Goal: Share content

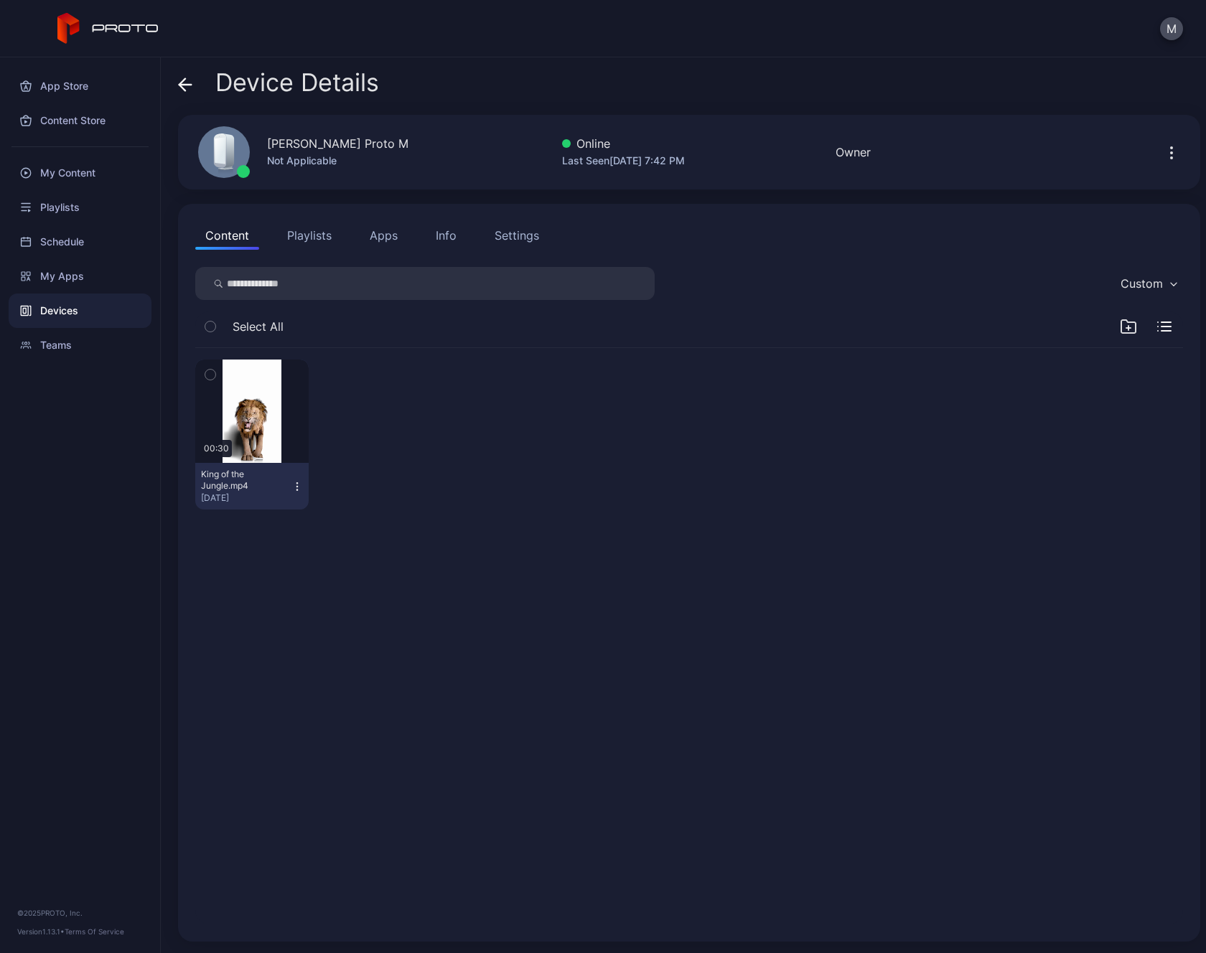
click at [531, 233] on div "Settings" at bounding box center [517, 235] width 44 height 17
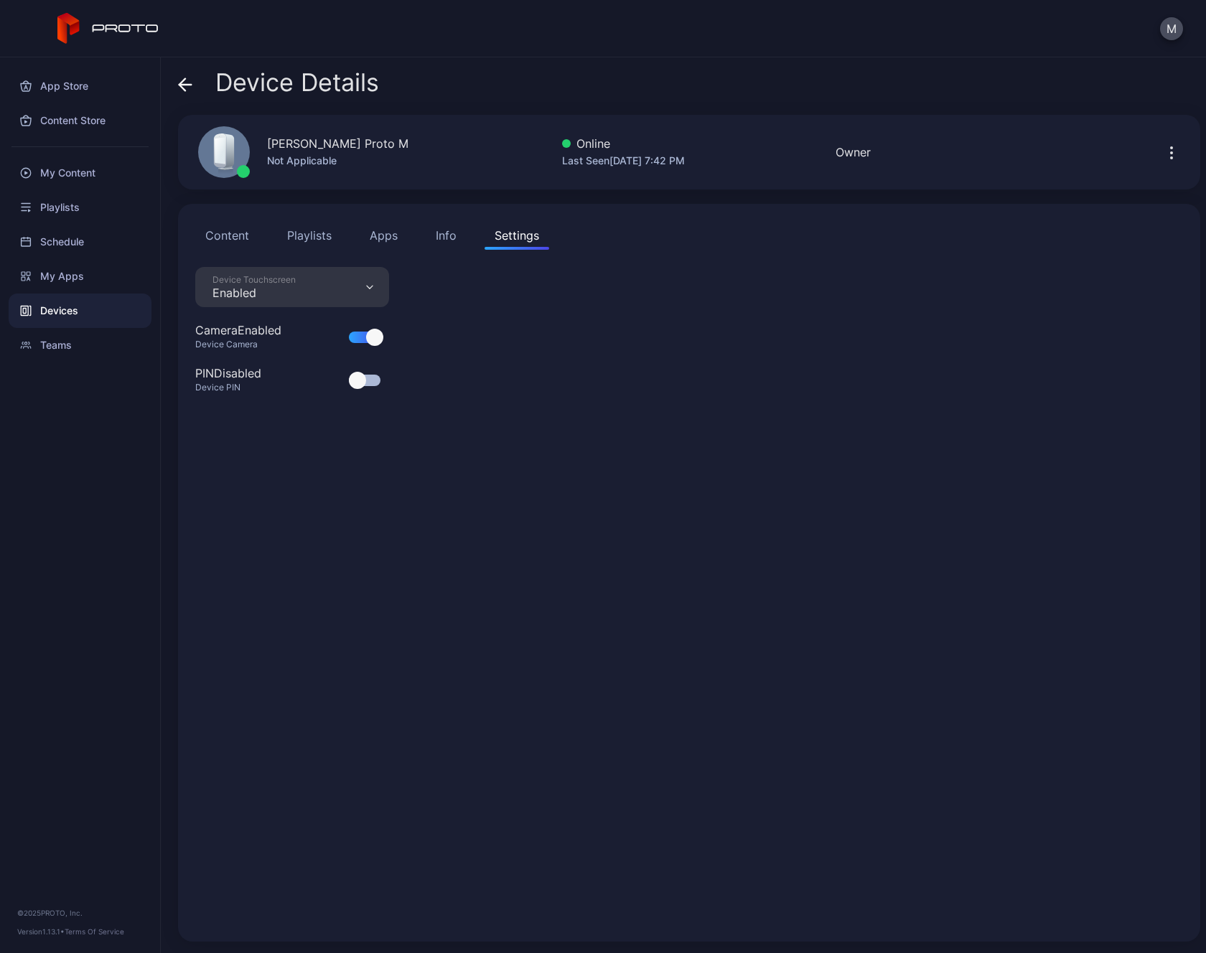
click at [451, 238] on div "Info" at bounding box center [446, 235] width 21 height 17
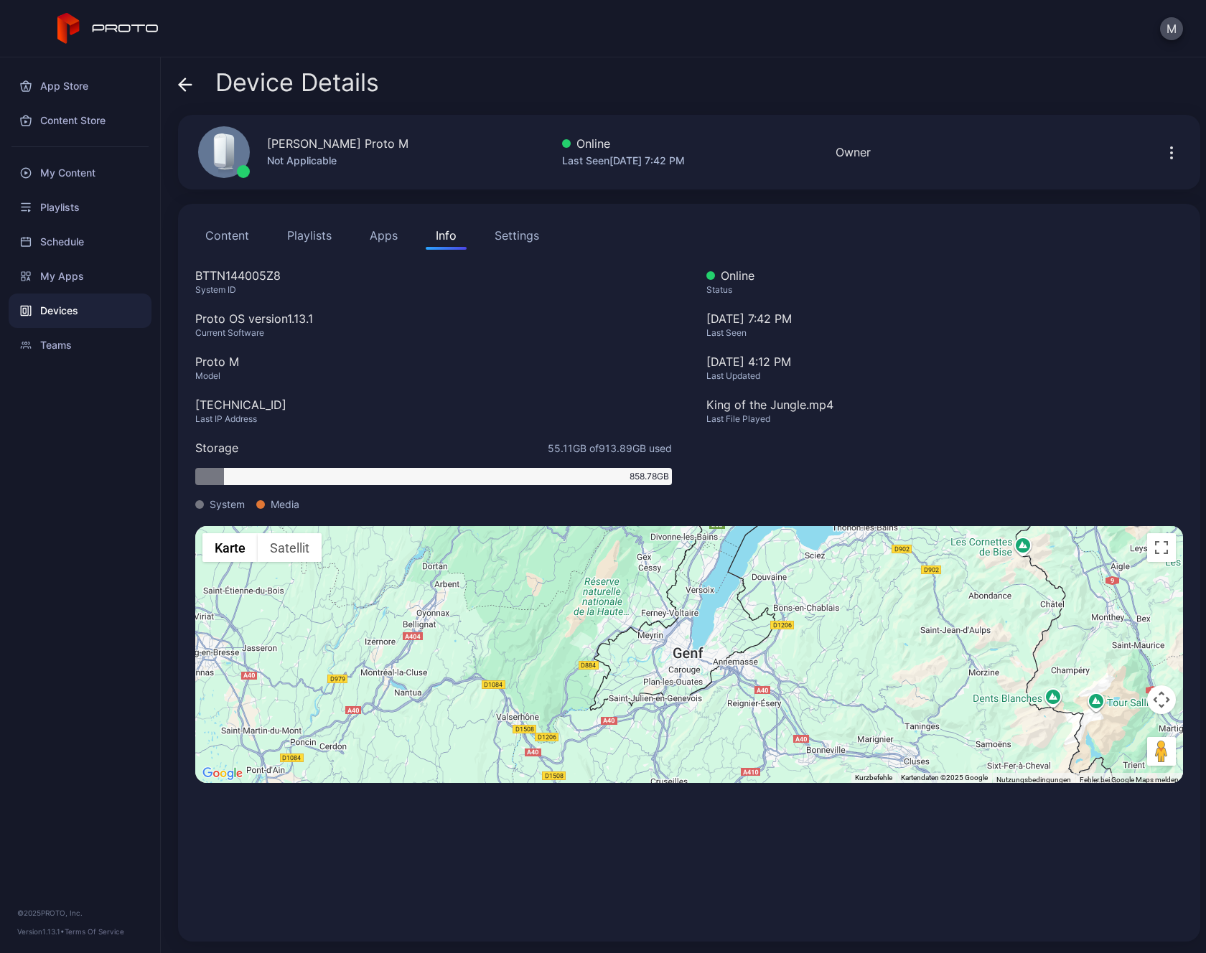
click at [229, 399] on div "[TECHNICAL_ID]" at bounding box center [433, 404] width 477 height 17
copy div "[TECHNICAL_ID]"
click at [519, 245] on button "Settings" at bounding box center [516, 235] width 65 height 29
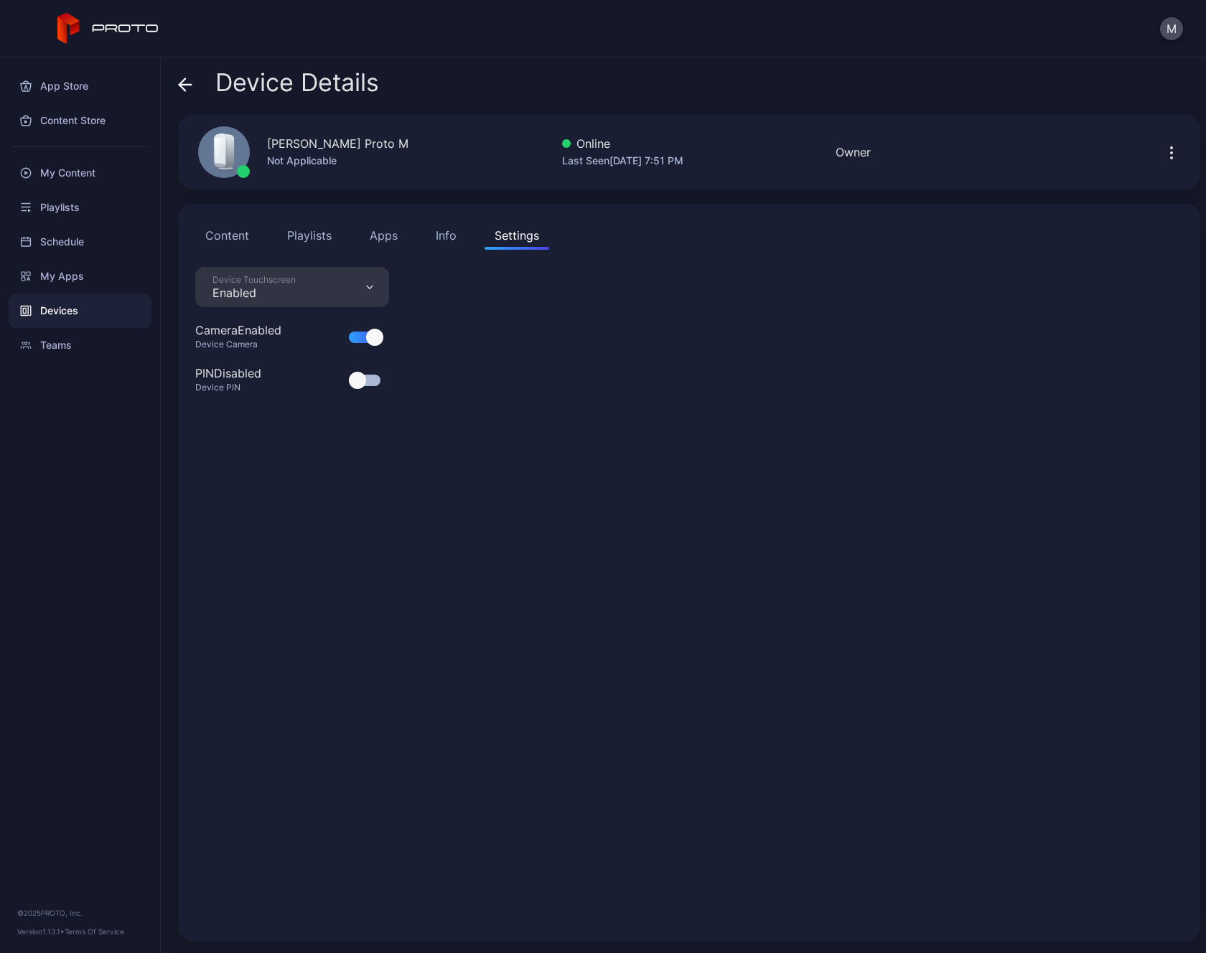
click at [367, 247] on button "Apps" at bounding box center [384, 235] width 48 height 29
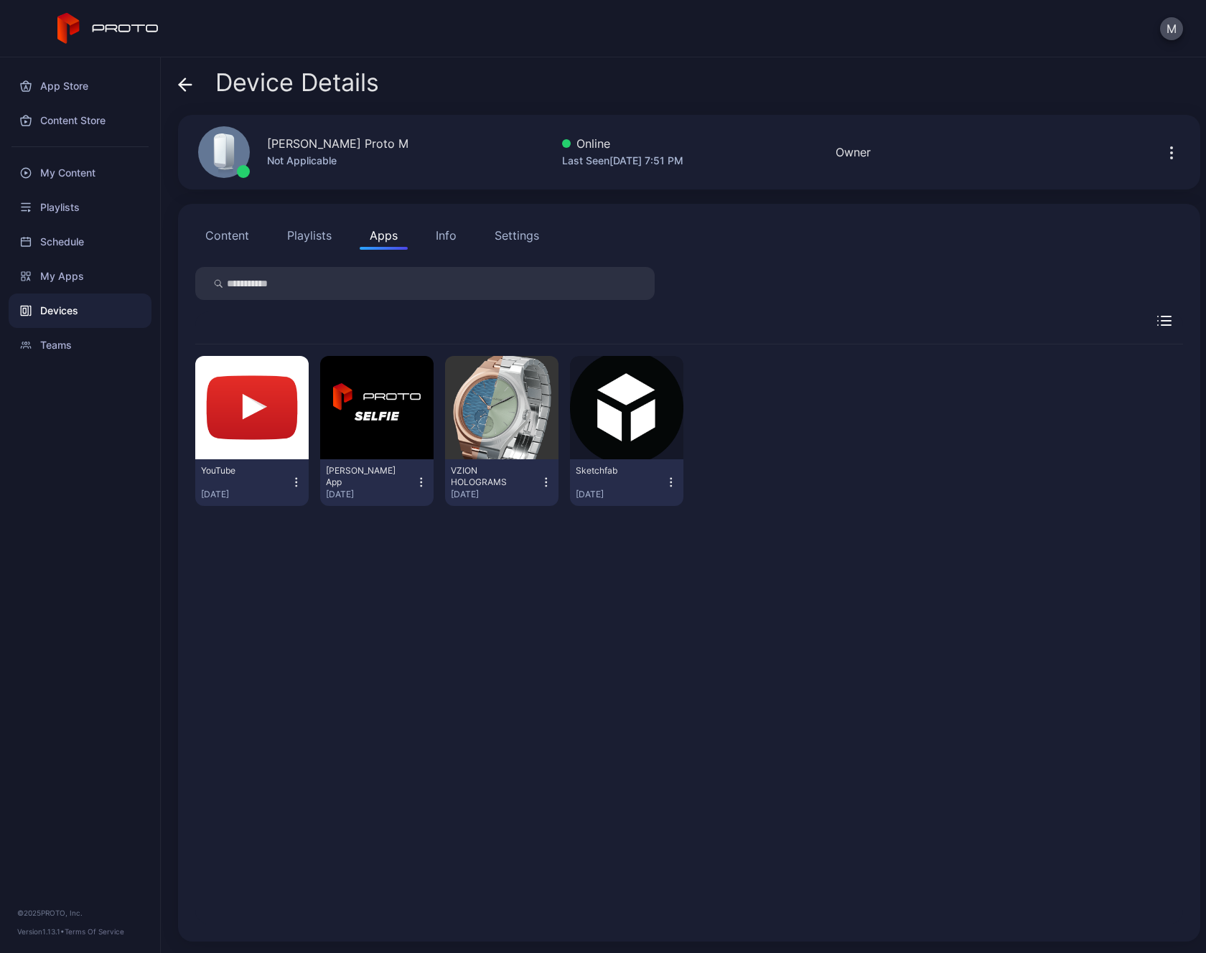
click at [502, 242] on div "Settings" at bounding box center [517, 235] width 44 height 17
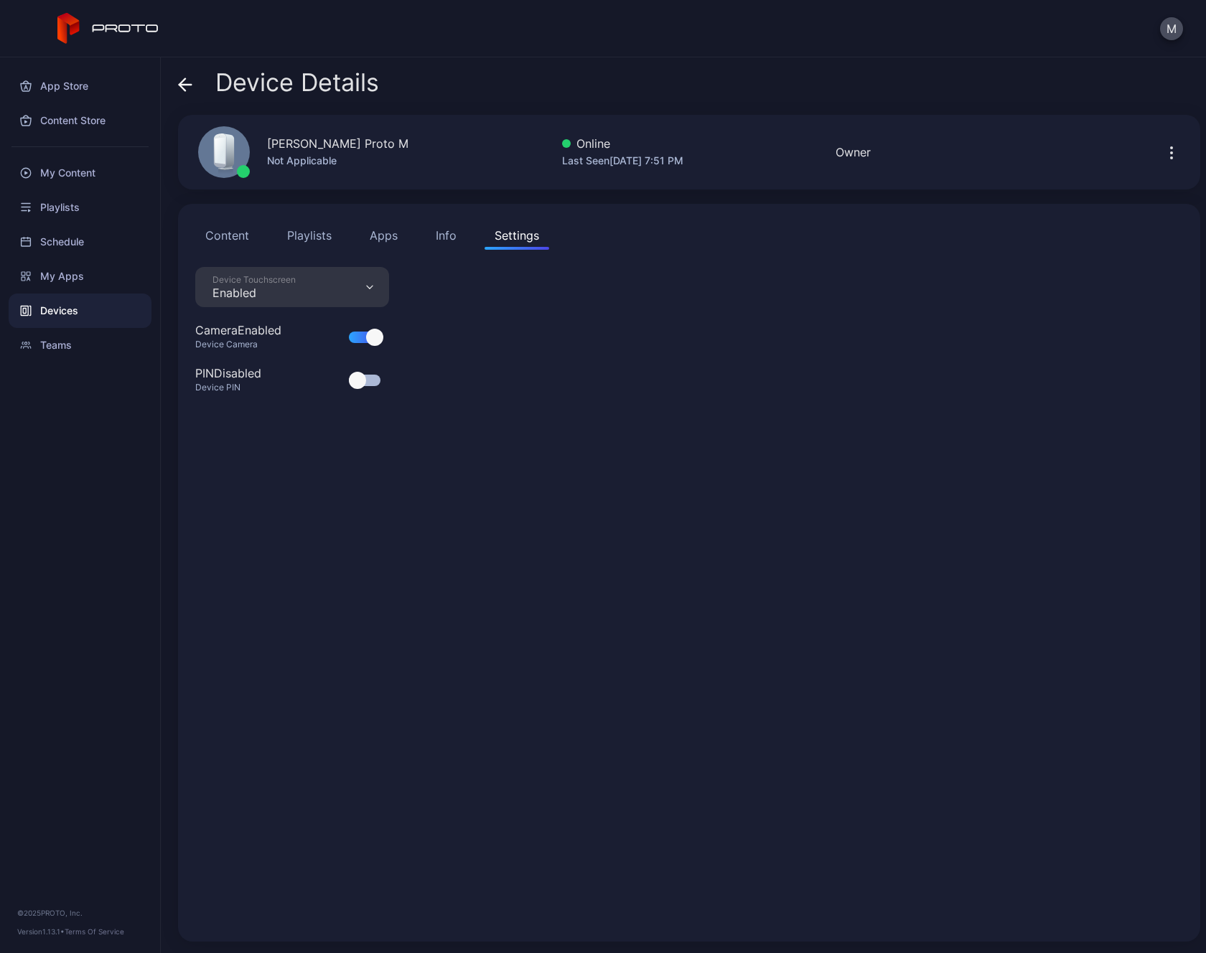
click at [446, 244] on button "Info" at bounding box center [446, 235] width 41 height 29
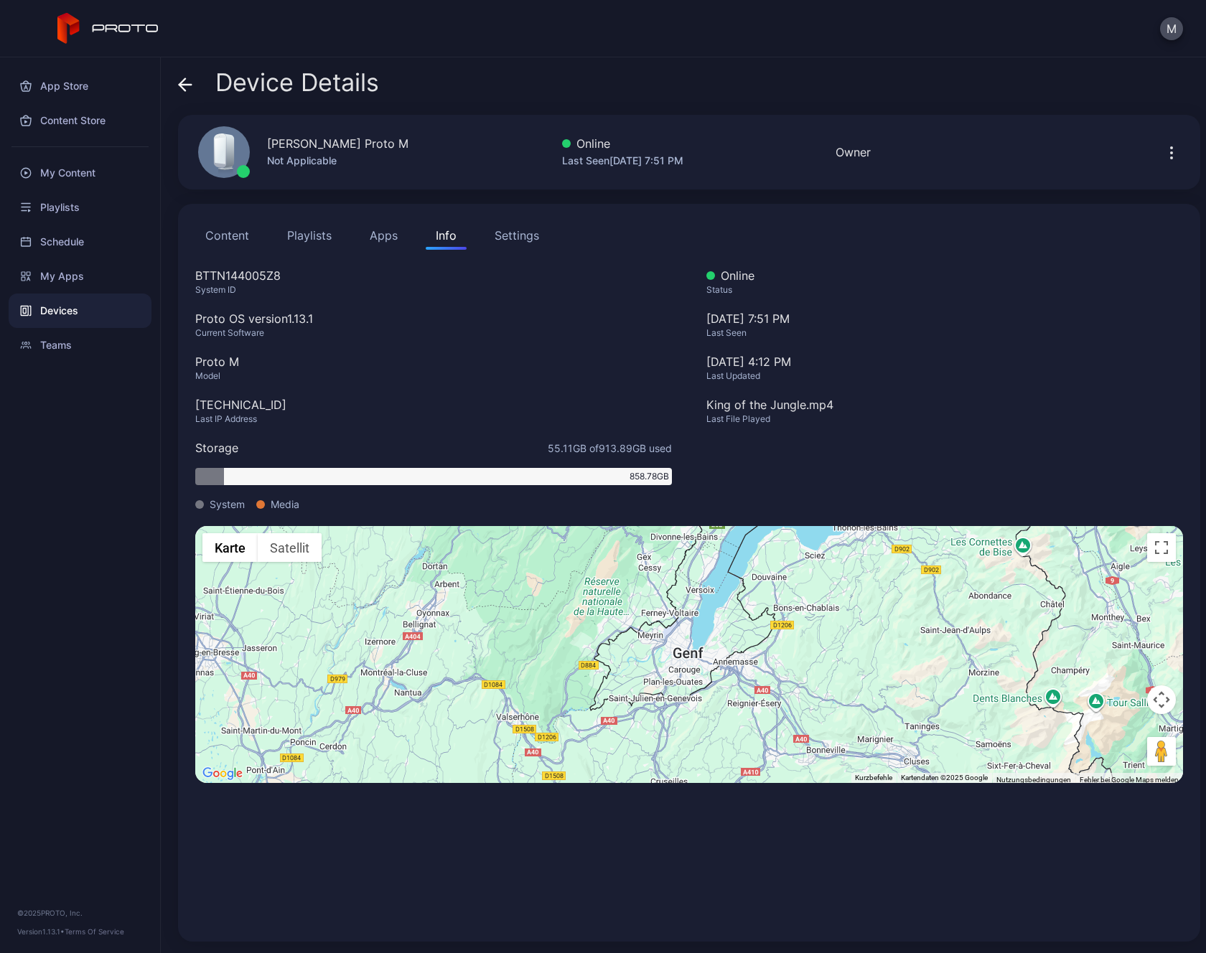
click at [78, 315] on div "Devices" at bounding box center [80, 311] width 143 height 34
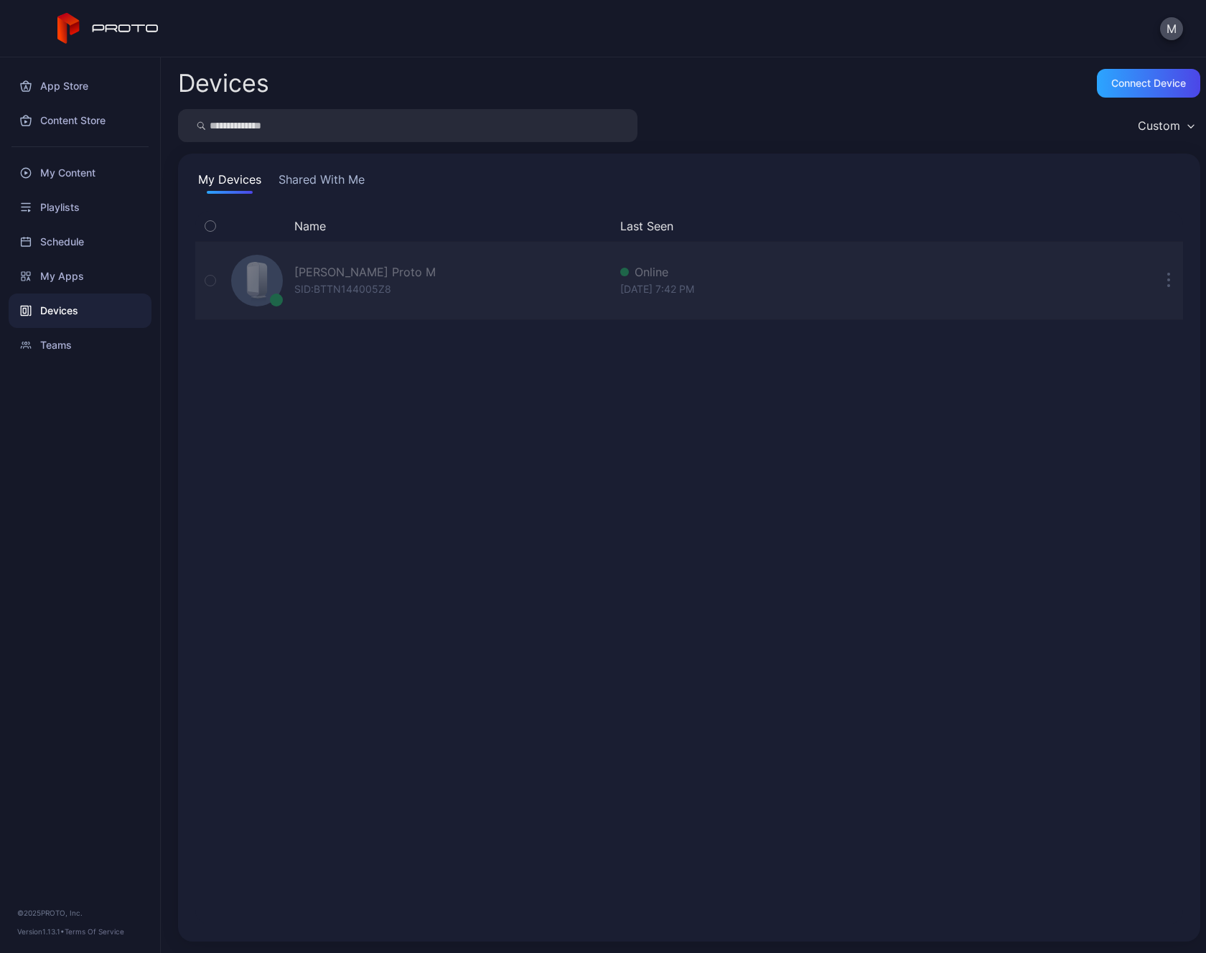
click at [319, 294] on div "SID: BTTN144005Z8" at bounding box center [342, 289] width 97 height 17
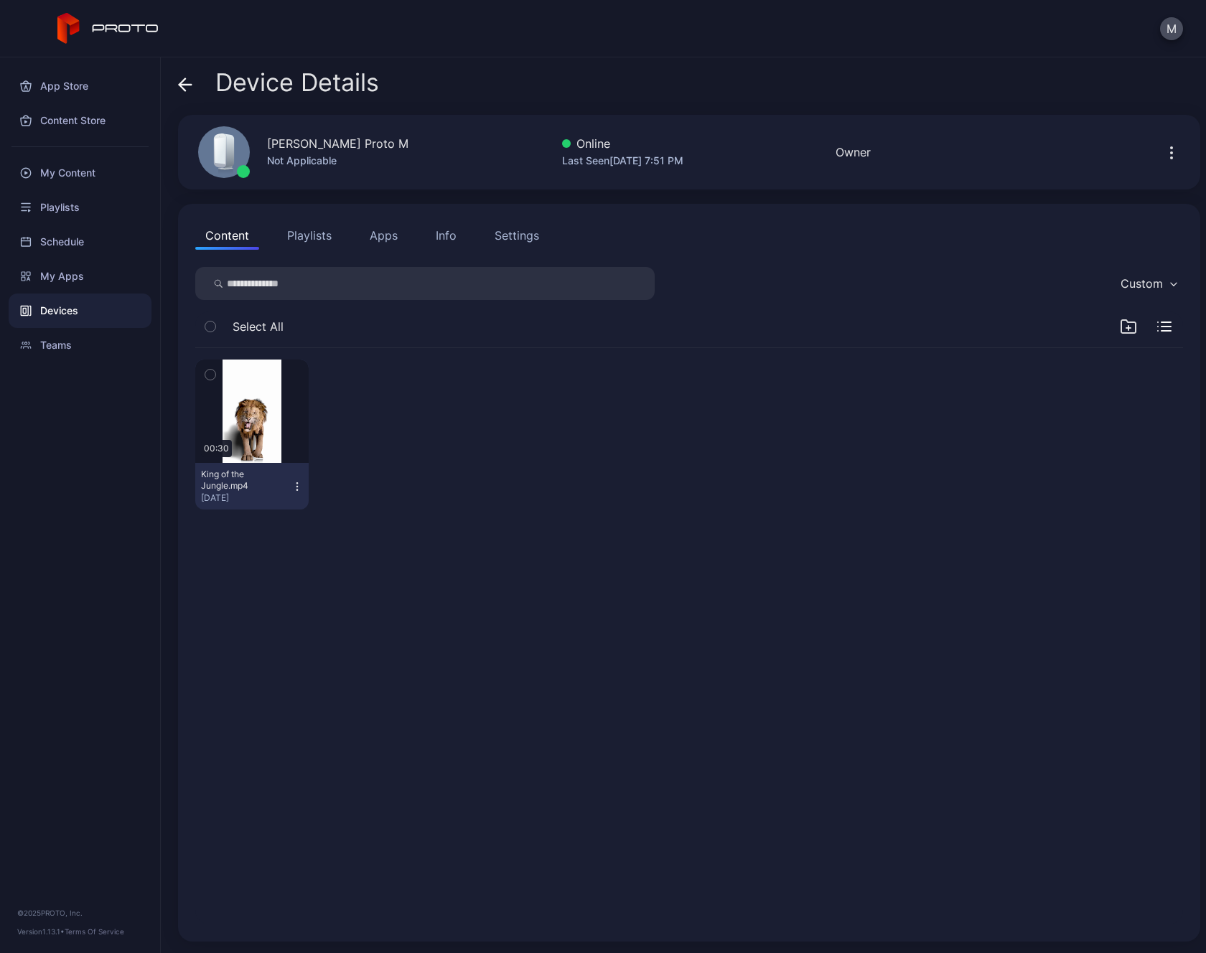
click at [370, 236] on button "Apps" at bounding box center [384, 235] width 48 height 29
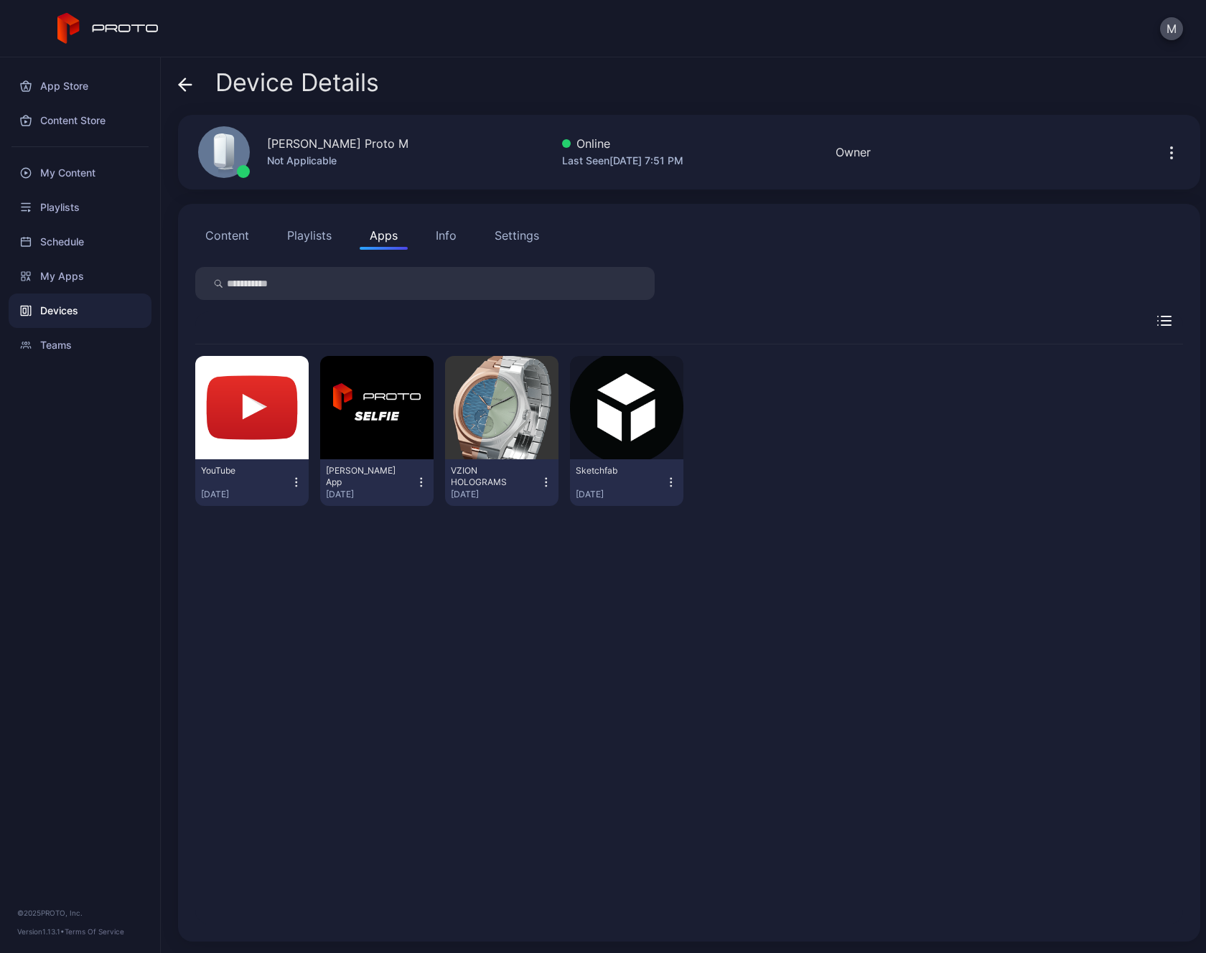
click at [300, 233] on button "Playlists" at bounding box center [309, 235] width 65 height 29
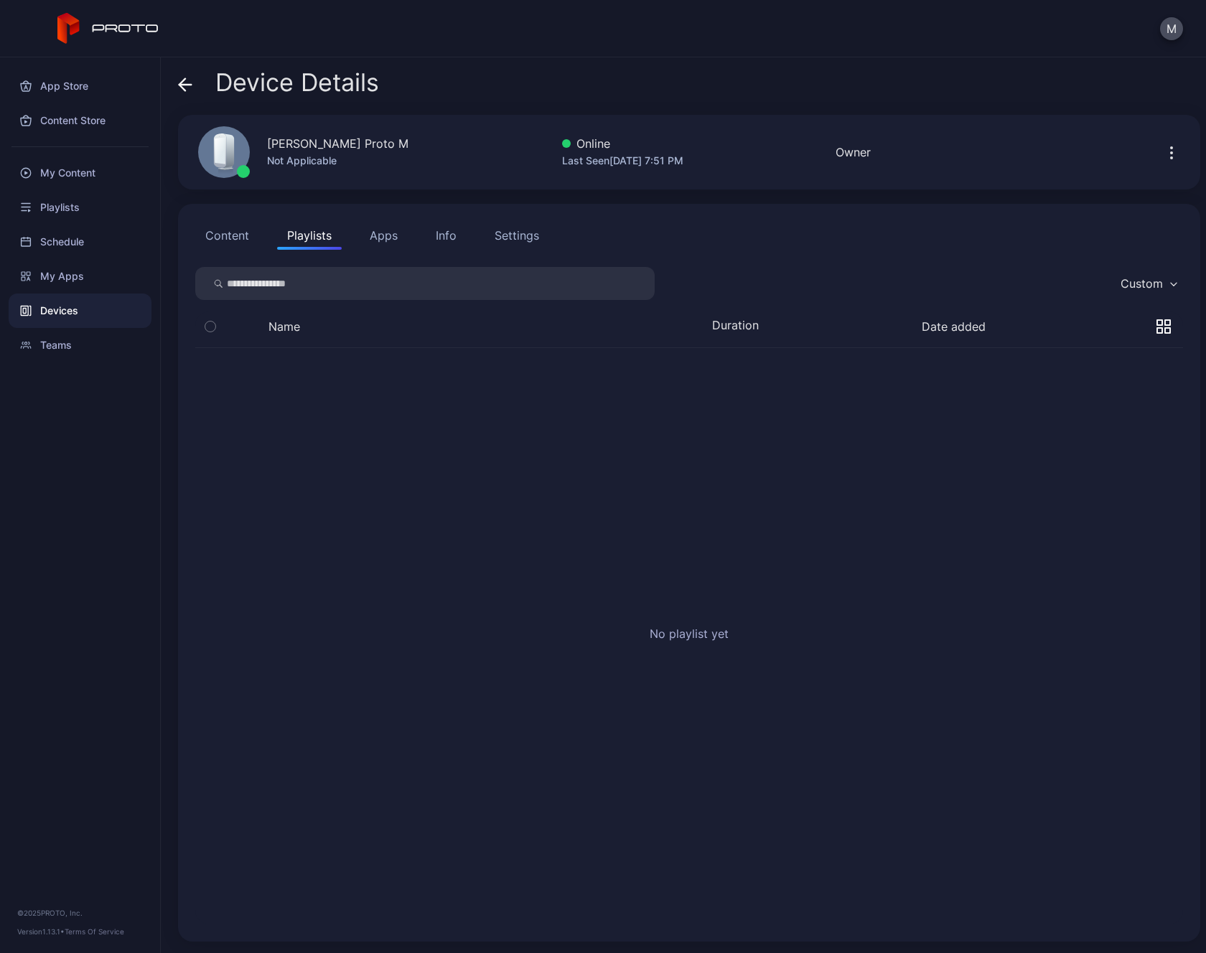
click at [220, 233] on button "Content" at bounding box center [227, 235] width 64 height 29
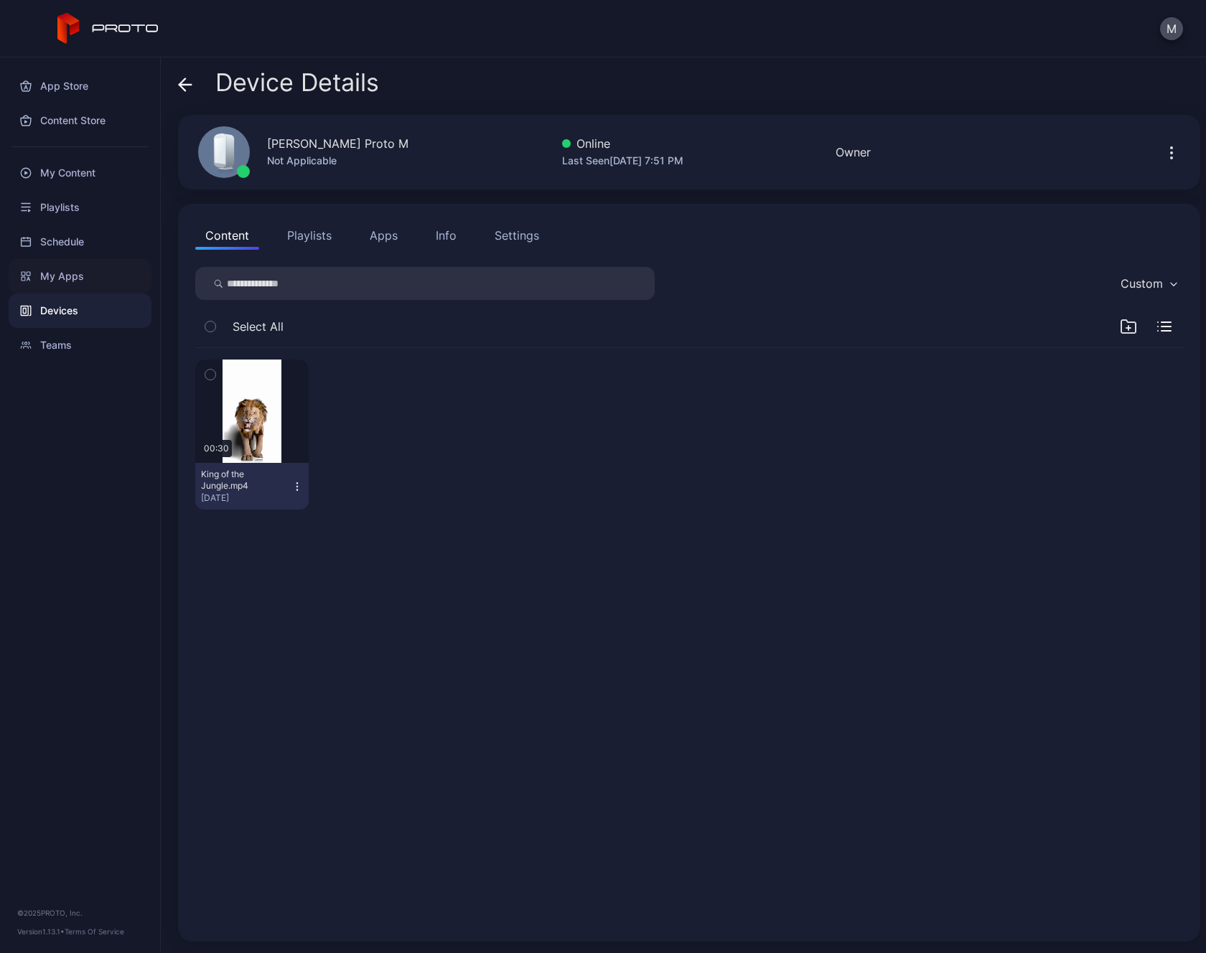
click at [71, 268] on div "My Apps" at bounding box center [80, 276] width 143 height 34
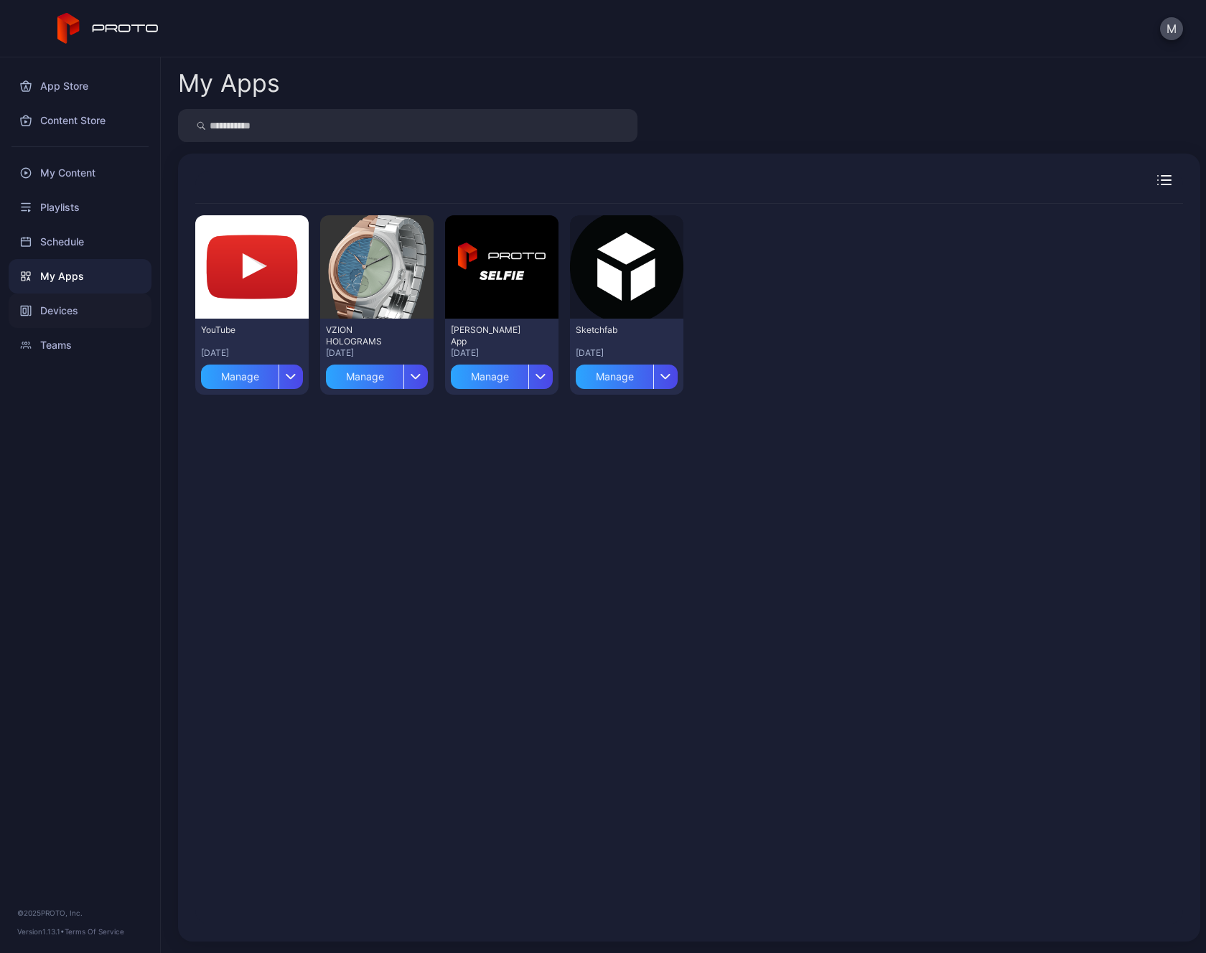
click at [75, 327] on div "Devices" at bounding box center [80, 311] width 143 height 34
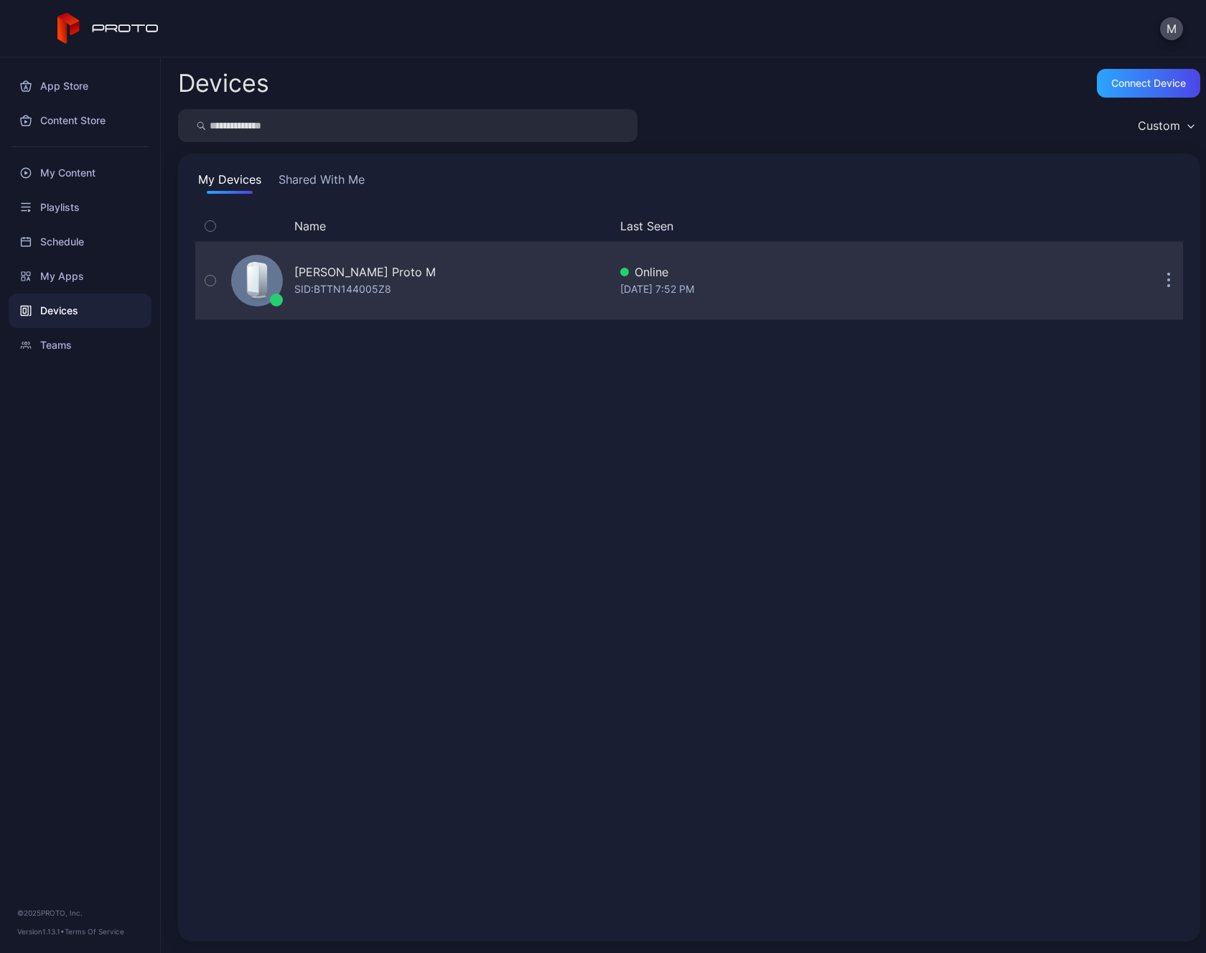
click at [1162, 286] on button "button" at bounding box center [1168, 280] width 29 height 29
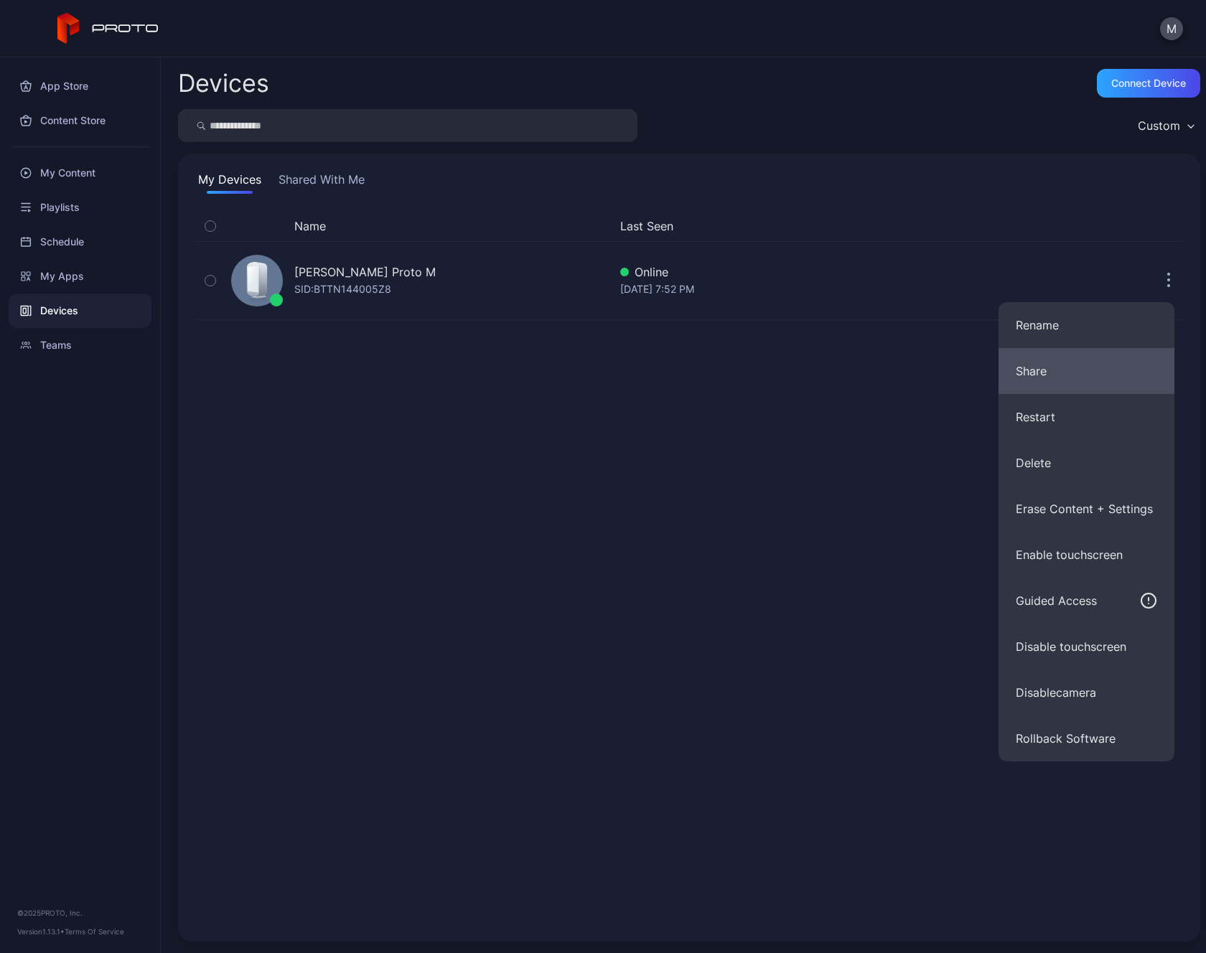
click at [1049, 380] on button "Share" at bounding box center [1086, 371] width 176 height 46
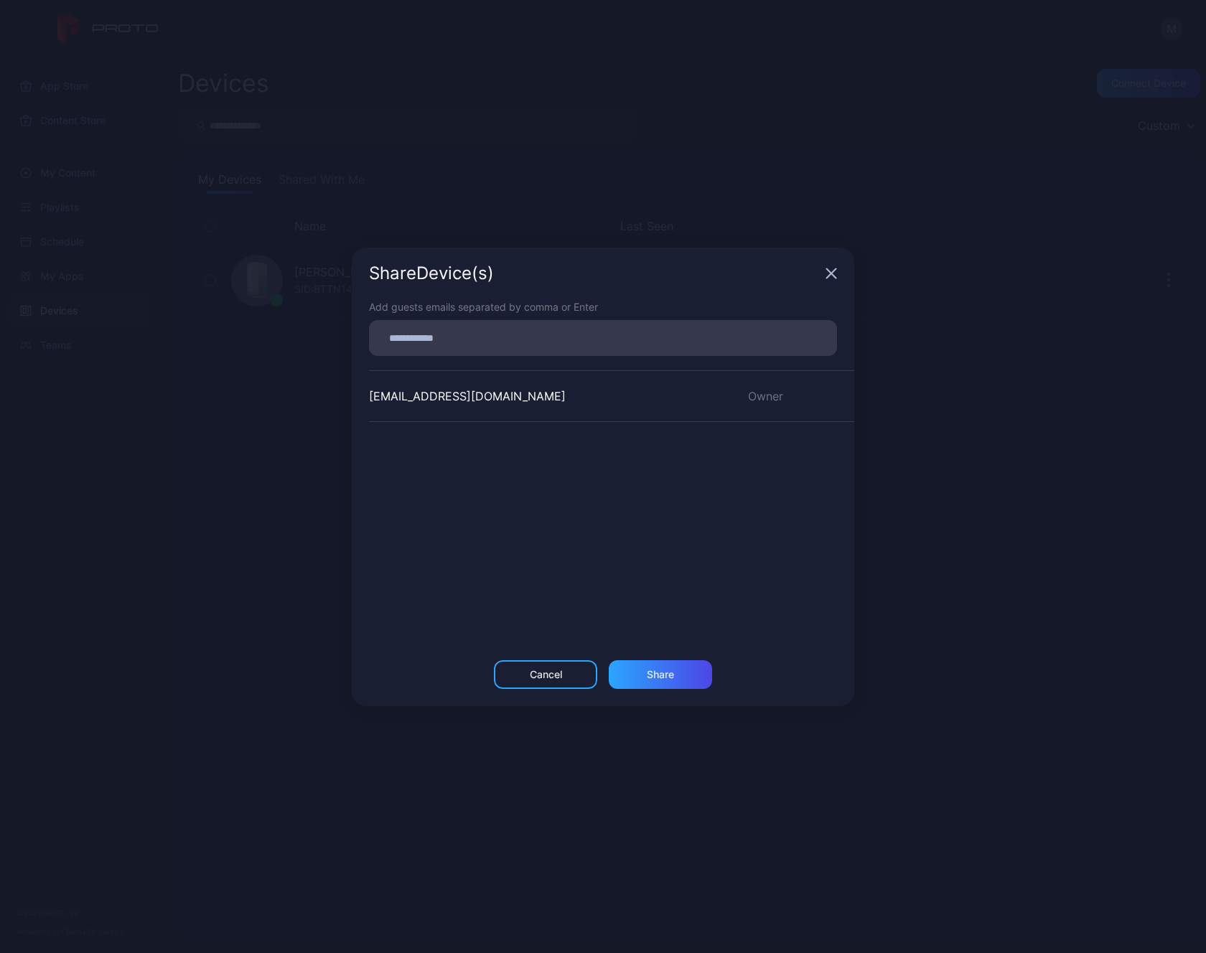
click at [470, 346] on input at bounding box center [603, 338] width 451 height 19
click at [481, 337] on input at bounding box center [603, 338] width 451 height 19
paste input
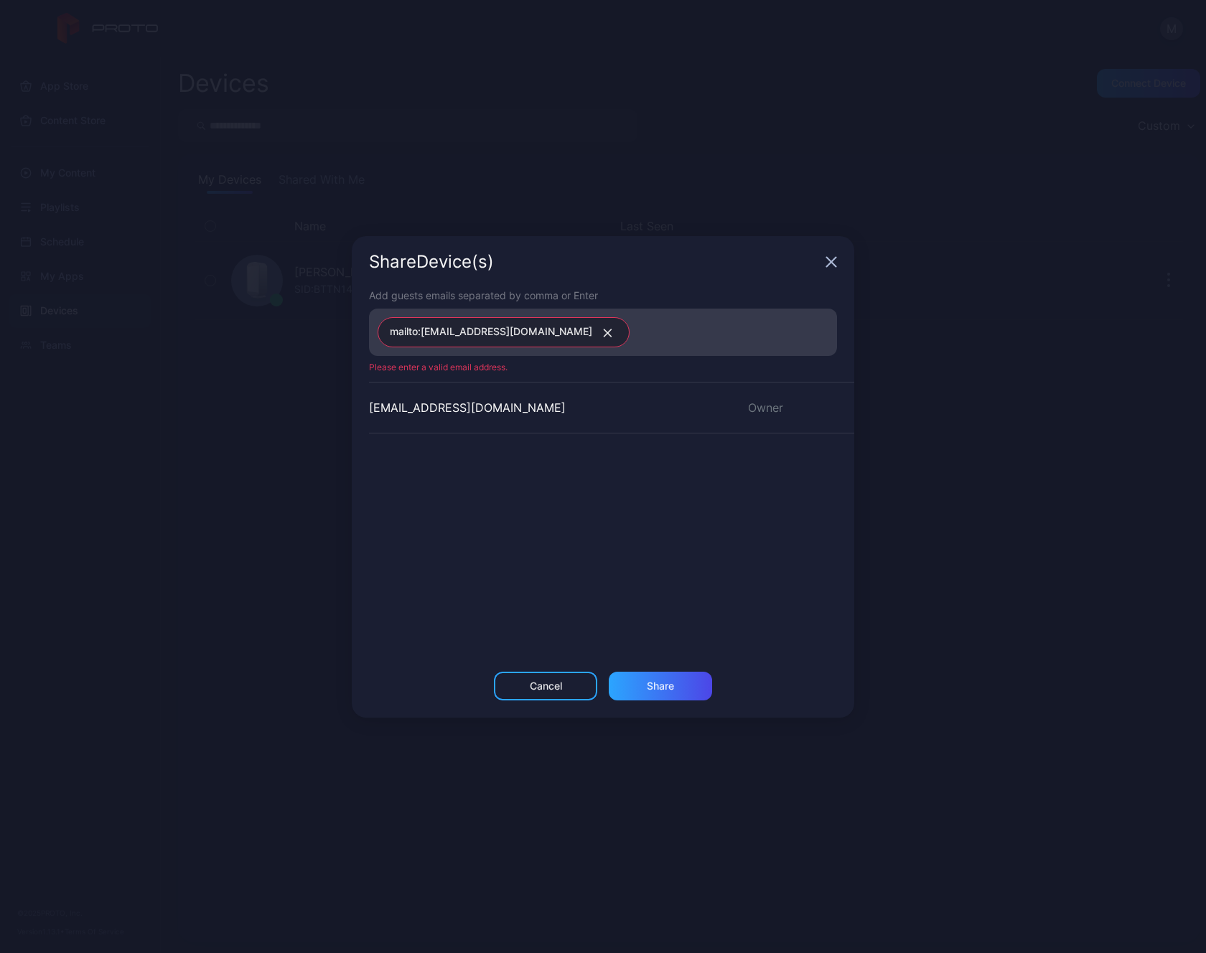
click at [555, 500] on div "[EMAIL_ADDRESS][DOMAIN_NAME] Owner" at bounding box center [611, 489] width 485 height 215
click at [526, 334] on span "mailto:[EMAIL_ADDRESS][DOMAIN_NAME]" at bounding box center [491, 332] width 202 height 19
click at [464, 324] on span "mailto:[EMAIL_ADDRESS][DOMAIN_NAME]" at bounding box center [491, 332] width 202 height 19
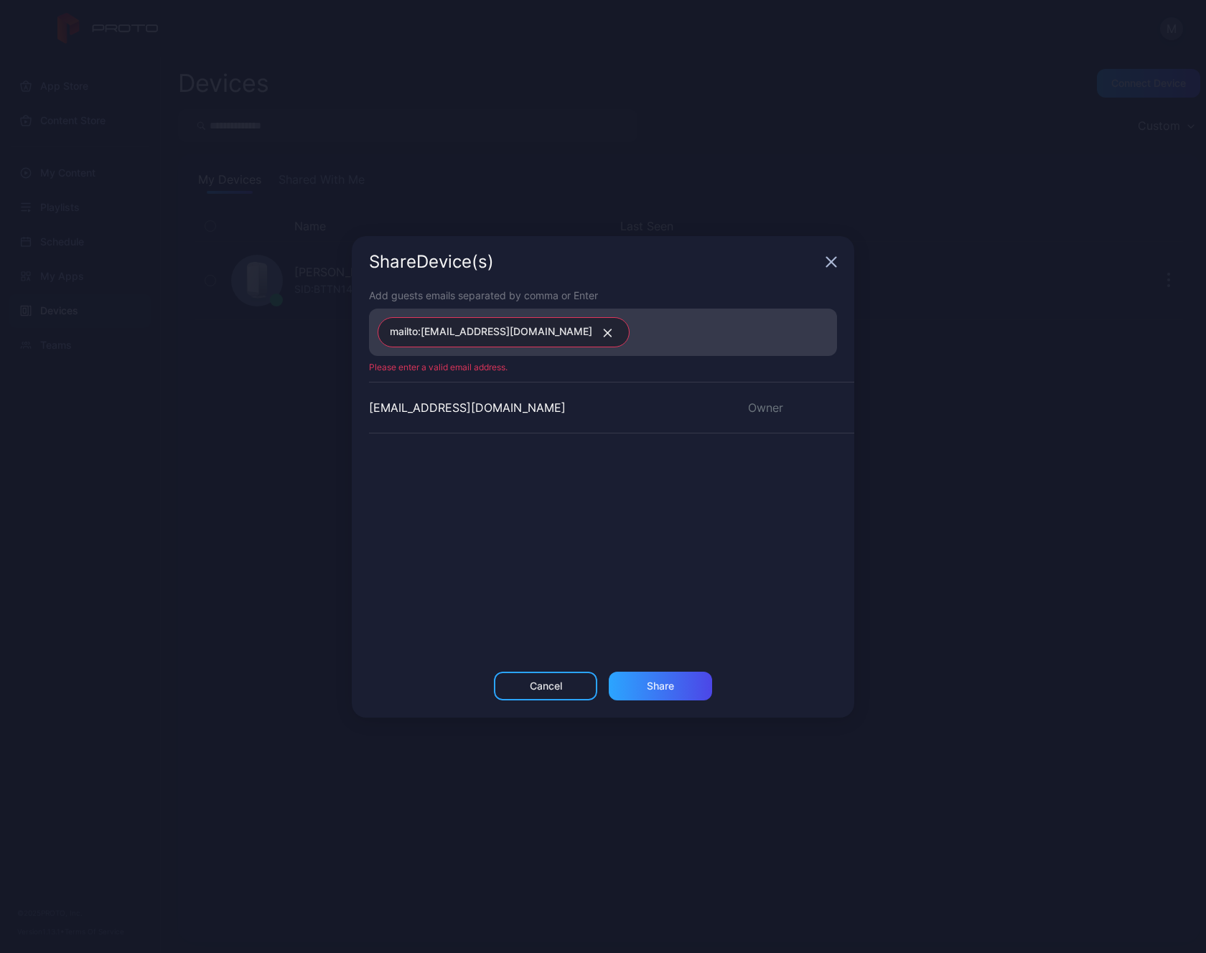
click at [640, 343] on div "mailto:[EMAIL_ADDRESS][DOMAIN_NAME]" at bounding box center [607, 332] width 459 height 39
click at [412, 339] on span "mailto:[EMAIL_ADDRESS][DOMAIN_NAME]" at bounding box center [491, 332] width 202 height 19
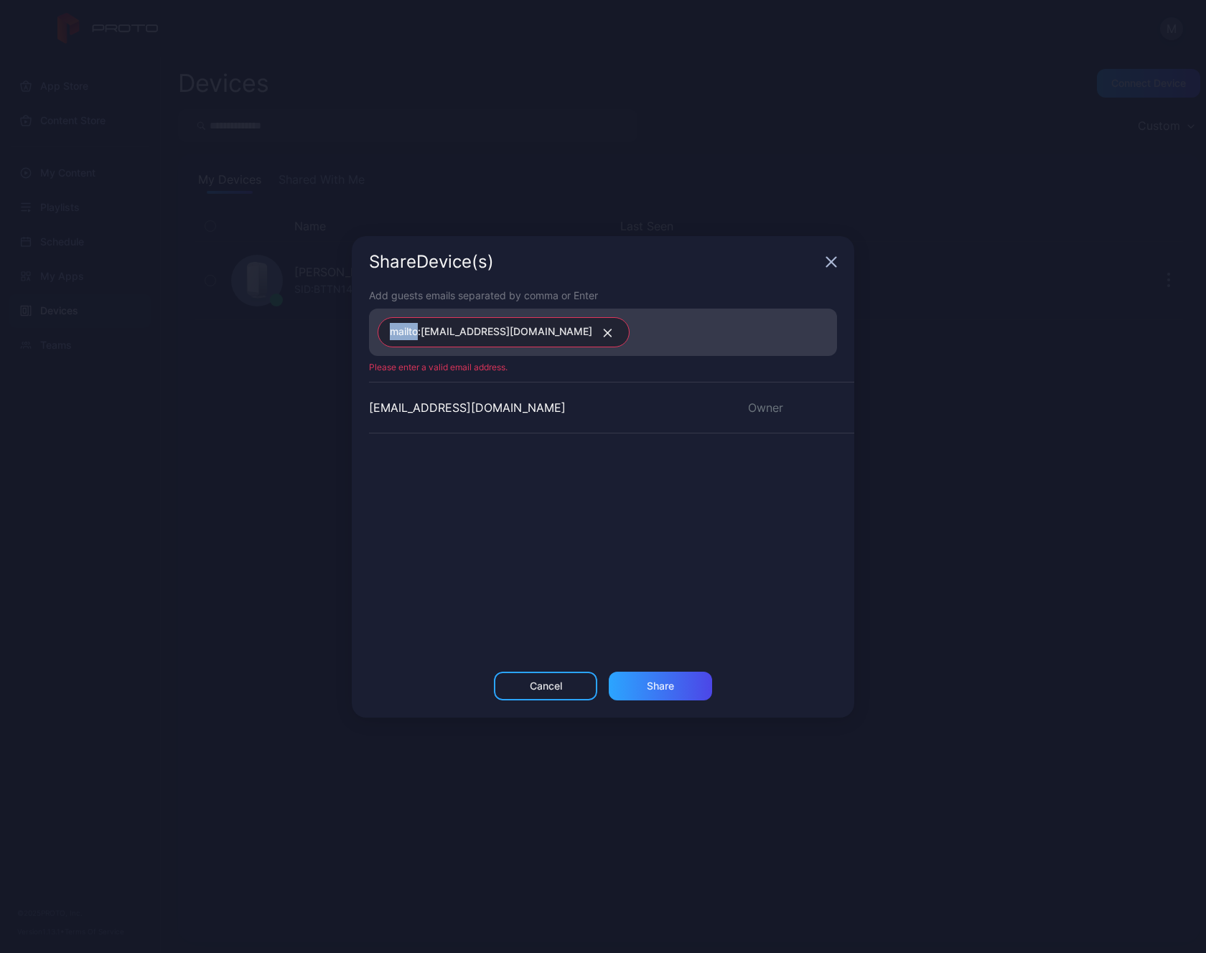
click at [592, 337] on button "button" at bounding box center [604, 332] width 25 height 19
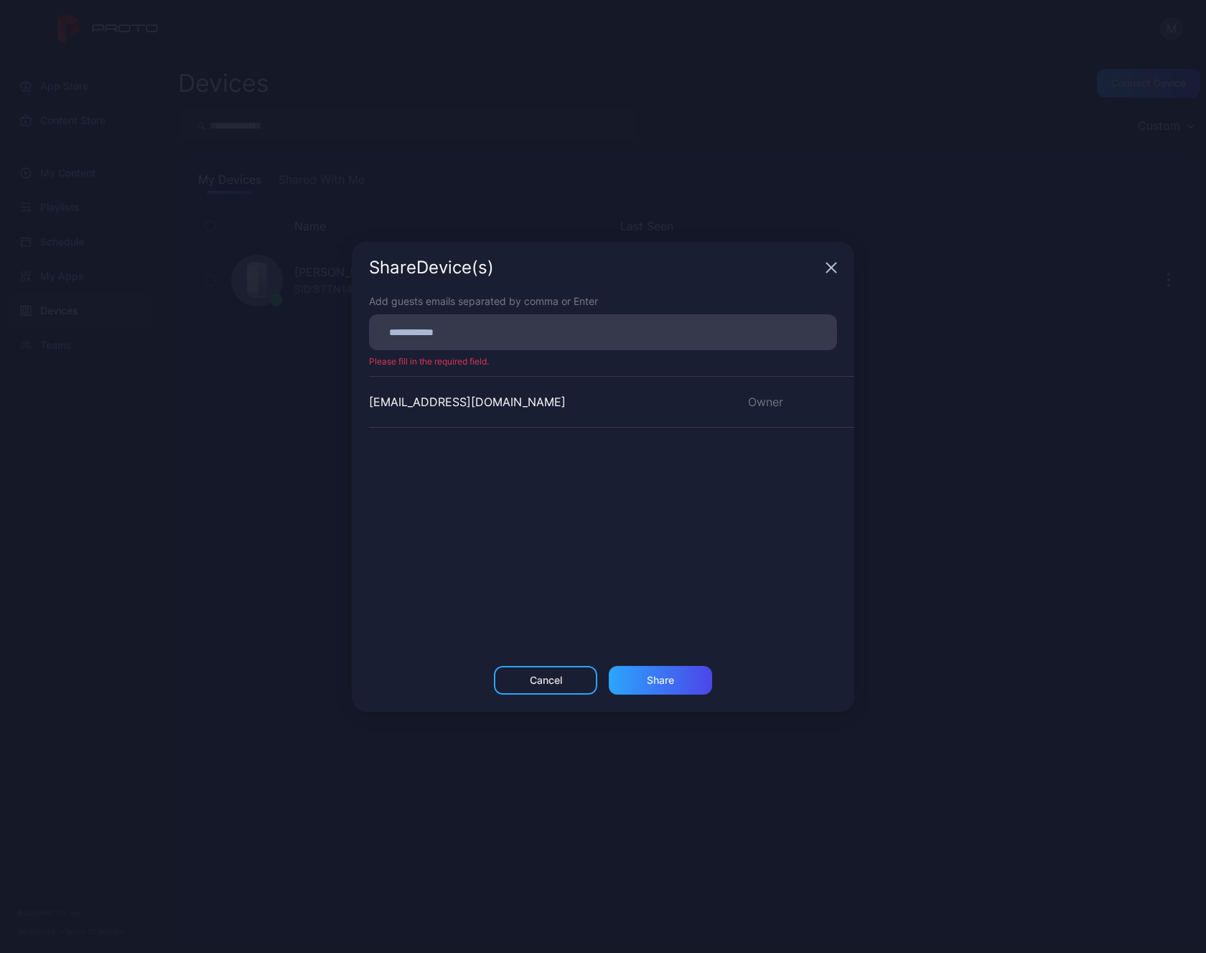
click at [477, 338] on input at bounding box center [603, 332] width 451 height 19
paste input
click at [654, 691] on div "Share" at bounding box center [660, 679] width 103 height 29
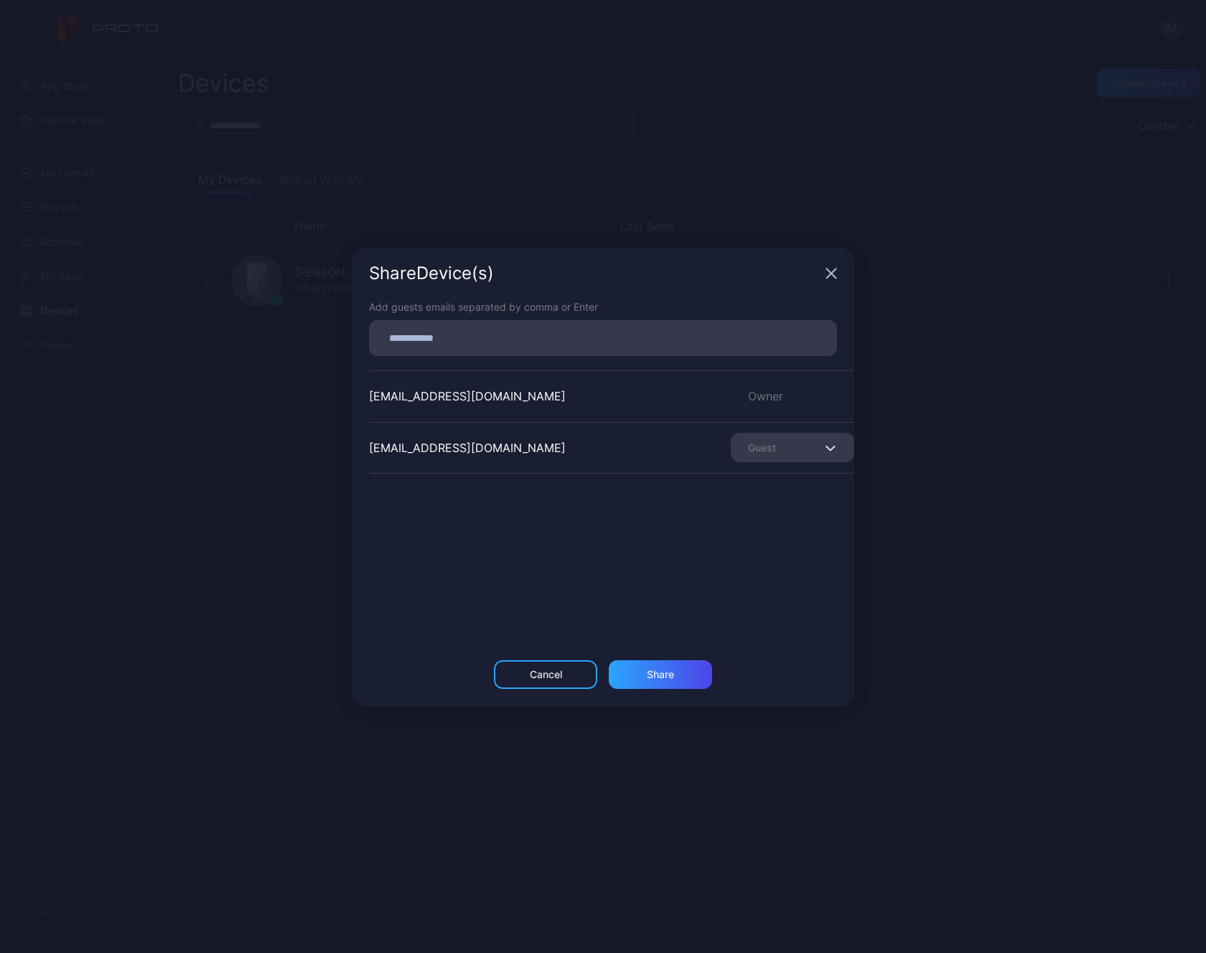
click at [797, 454] on div "Guest" at bounding box center [792, 447] width 123 height 29
click at [592, 463] on div "[EMAIL_ADDRESS][DOMAIN_NAME] Guest" at bounding box center [611, 448] width 485 height 52
click at [659, 669] on div "Share" at bounding box center [660, 674] width 27 height 11
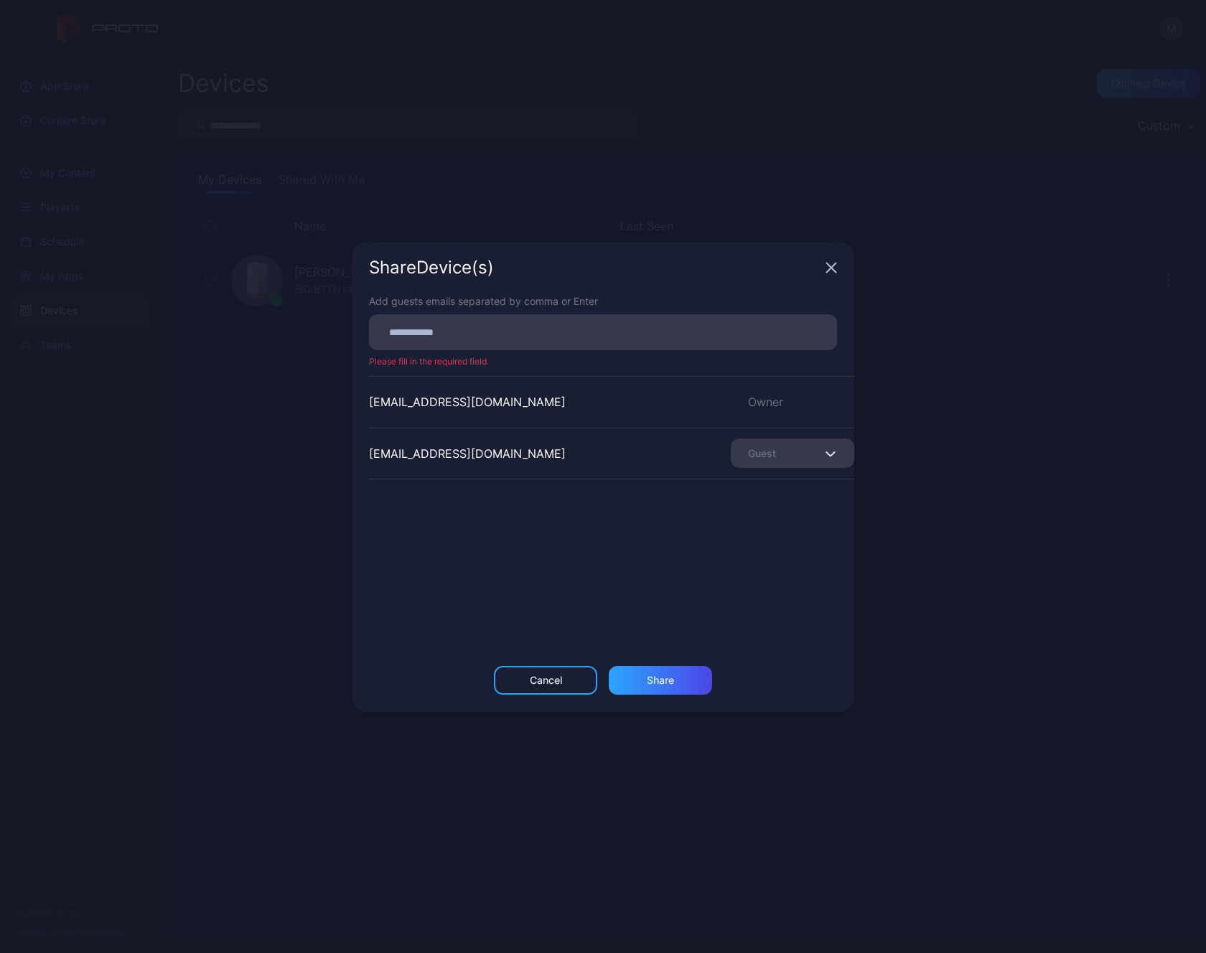
click at [585, 444] on div "[EMAIL_ADDRESS][DOMAIN_NAME] Guest" at bounding box center [611, 454] width 485 height 52
click at [474, 459] on div "[EMAIL_ADDRESS][DOMAIN_NAME]" at bounding box center [467, 453] width 197 height 17
click at [835, 256] on div "Share Device (s)" at bounding box center [603, 268] width 502 height 52
click at [835, 271] on icon "button" at bounding box center [831, 267] width 9 height 9
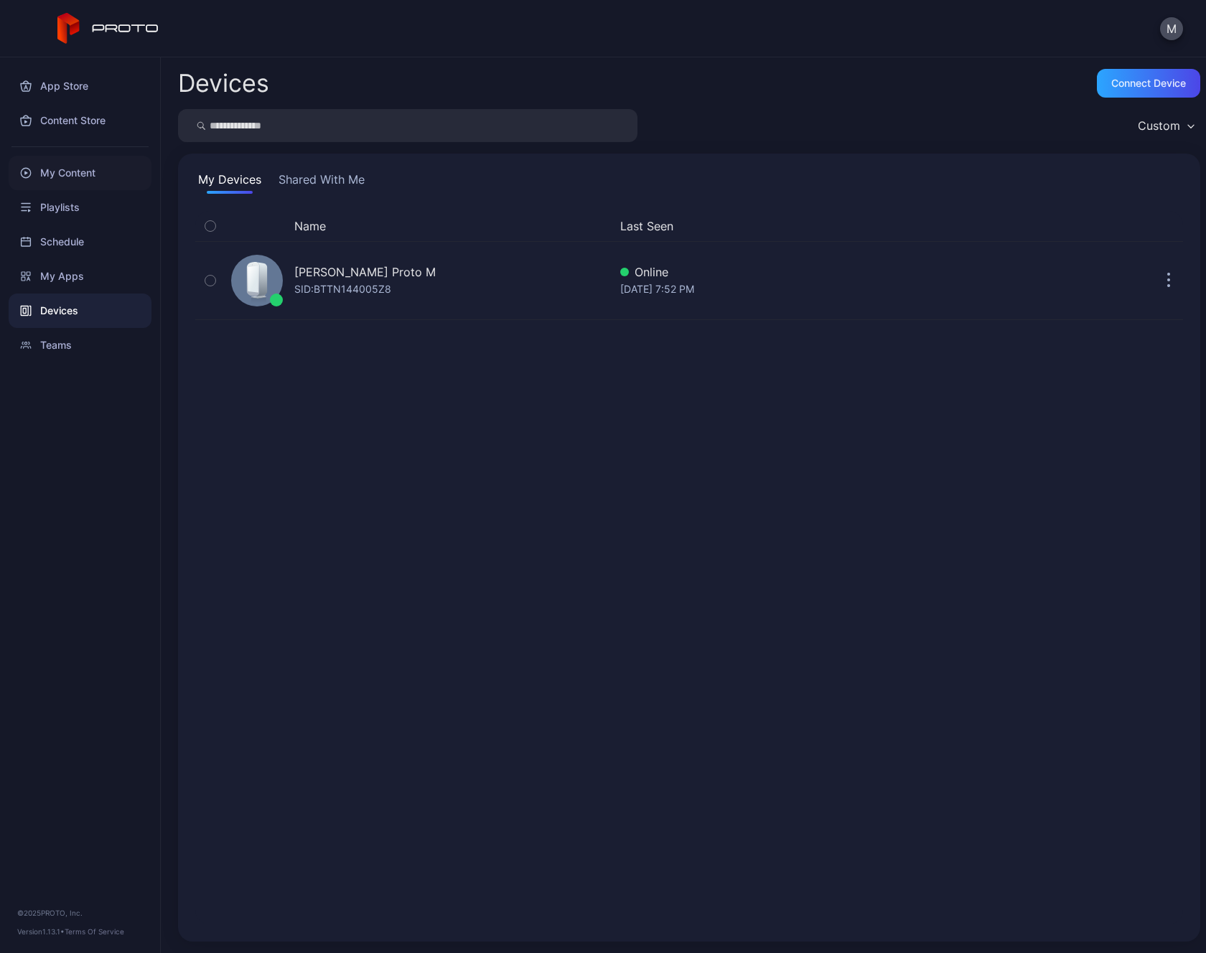
click at [85, 156] on div "My Content" at bounding box center [80, 173] width 143 height 34
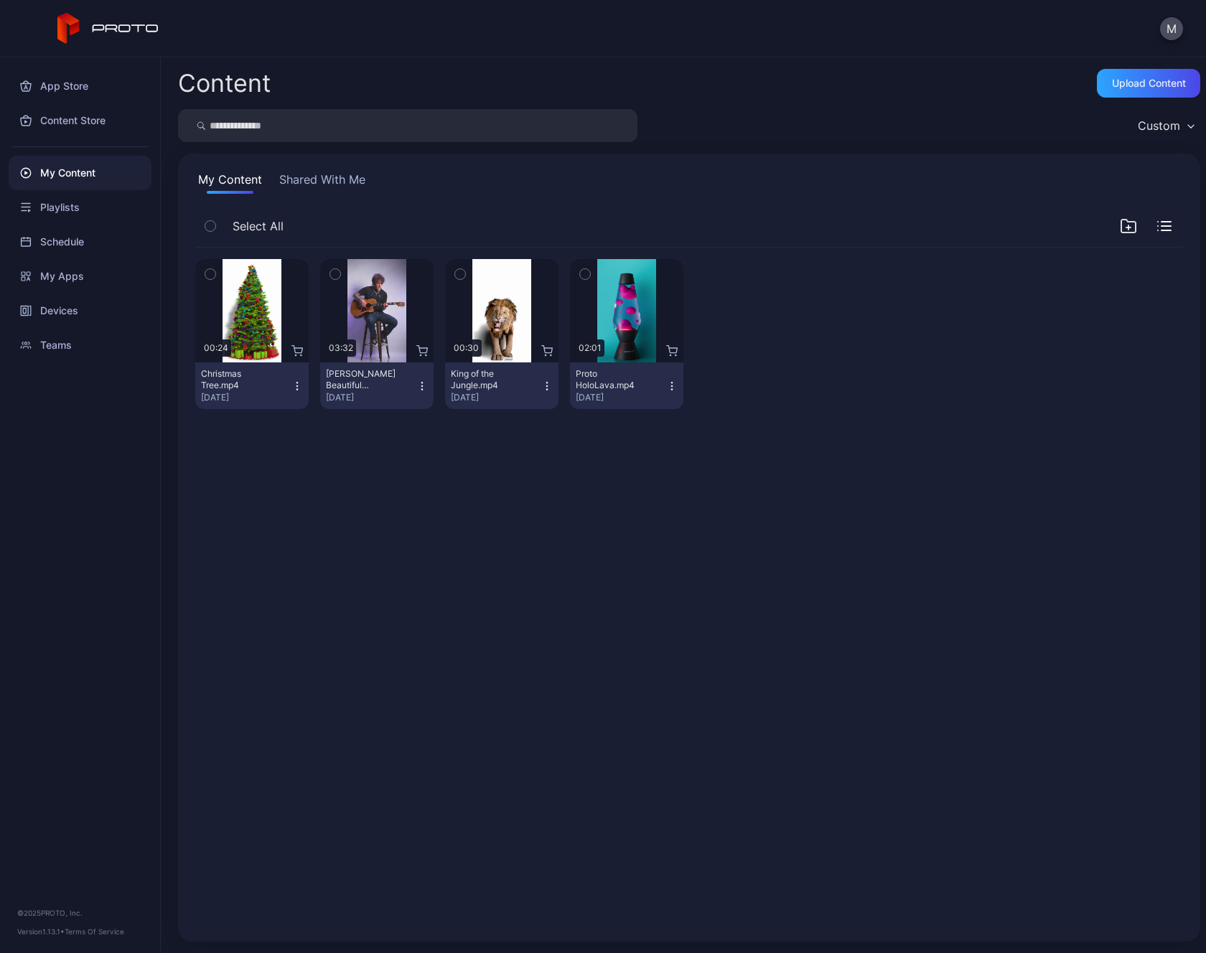
click at [436, 584] on div "Preview 00:24 Christmas Tree.mp4 [DATE] Preview 03:32 [PERSON_NAME] Beautiful D…" at bounding box center [689, 586] width 1011 height 700
click at [122, 497] on div "App Store Content Store My Content Playlists Schedule My Apps Devices Teams © 2…" at bounding box center [80, 505] width 161 height 896
click at [380, 545] on div "Preview 00:24 Christmas Tree.mp4 [DATE] Preview 03:32 [PERSON_NAME] Beautiful D…" at bounding box center [689, 586] width 1011 height 700
